Goal: Information Seeking & Learning: Learn about a topic

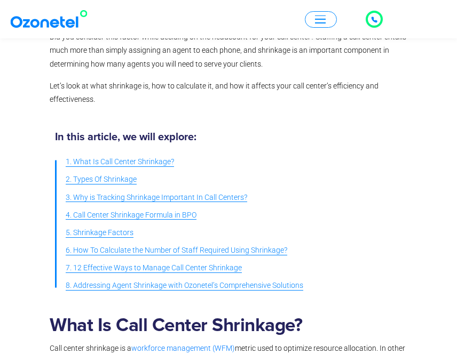
scroll to position [302, 0]
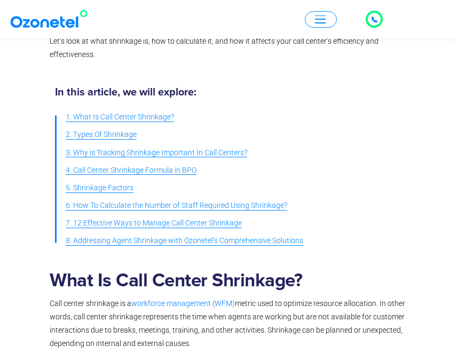
click at [126, 138] on span "2. Types Of Shrinkage" at bounding box center [101, 134] width 71 height 13
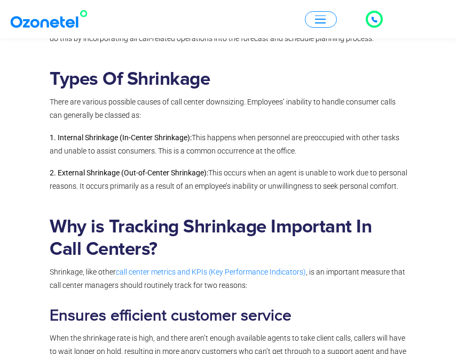
scroll to position [922, 0]
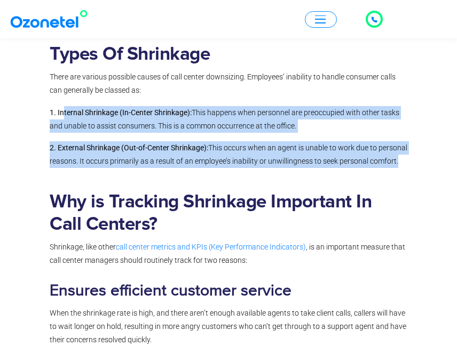
drag, startPoint x: 64, startPoint y: 112, endPoint x: 371, endPoint y: 149, distance: 310.2
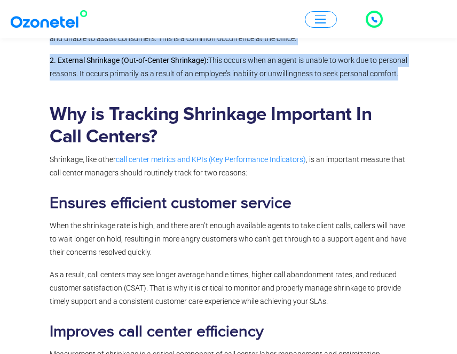
scroll to position [1031, 0]
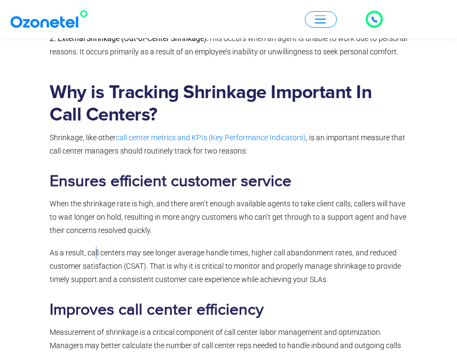
click at [97, 251] on span "As a result, call centers may see longer average handle times, higher call aban…" at bounding box center [225, 266] width 351 height 35
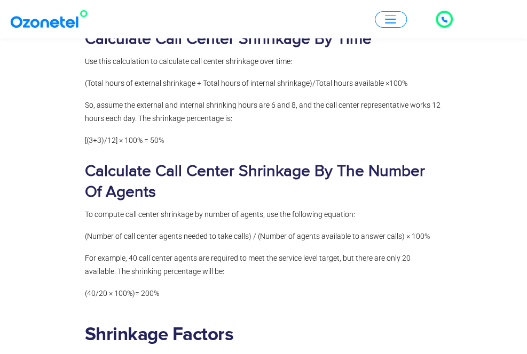
scroll to position [1732, 0]
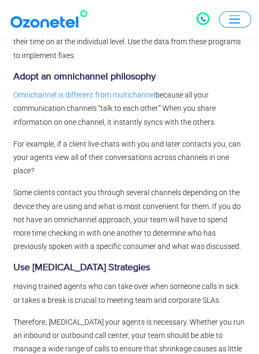
scroll to position [4765, 0]
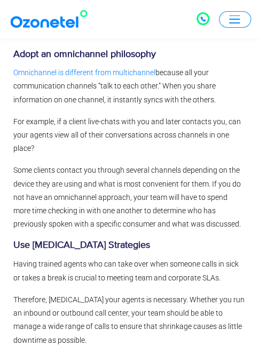
click at [90, 115] on p "For example, if a client live-chats with you and later contacts you, can your a…" at bounding box center [129, 135] width 232 height 41
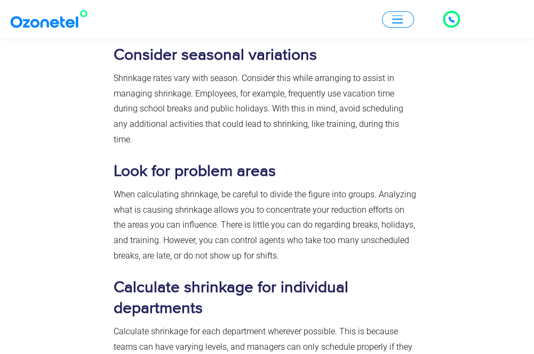
scroll to position [4456, 0]
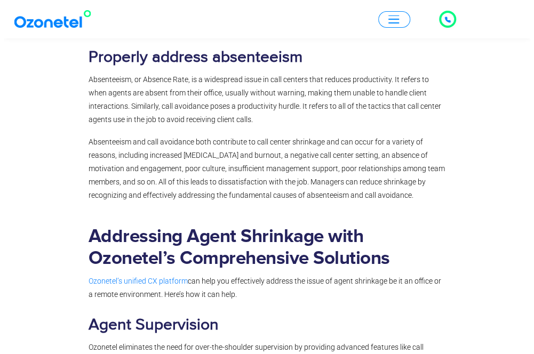
scroll to position [4651, 0]
